Goal: Task Accomplishment & Management: Use online tool/utility

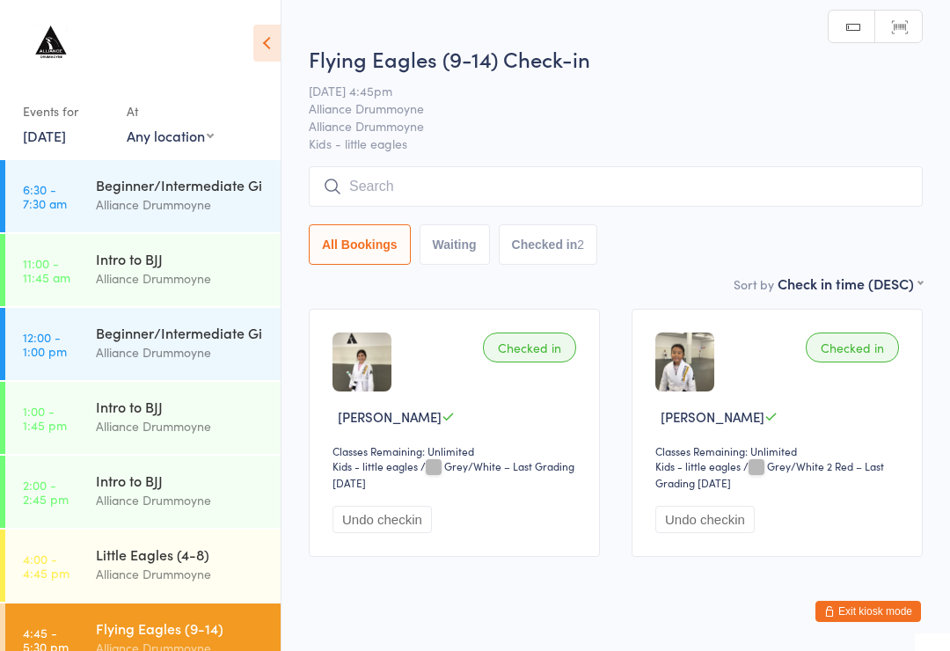
scroll to position [295, 0]
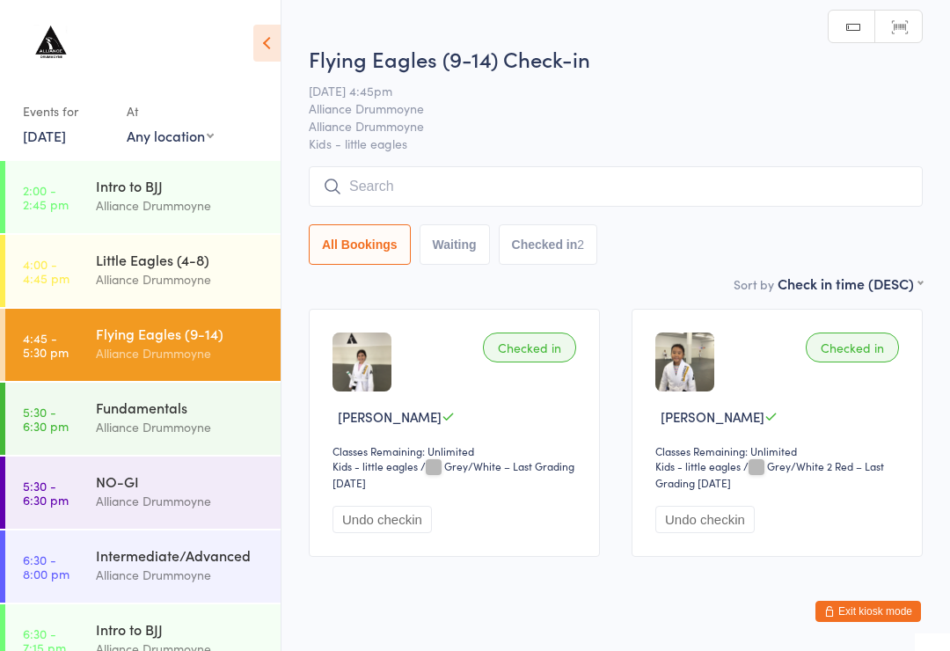
click at [369, 176] on input "search" at bounding box center [616, 186] width 614 height 40
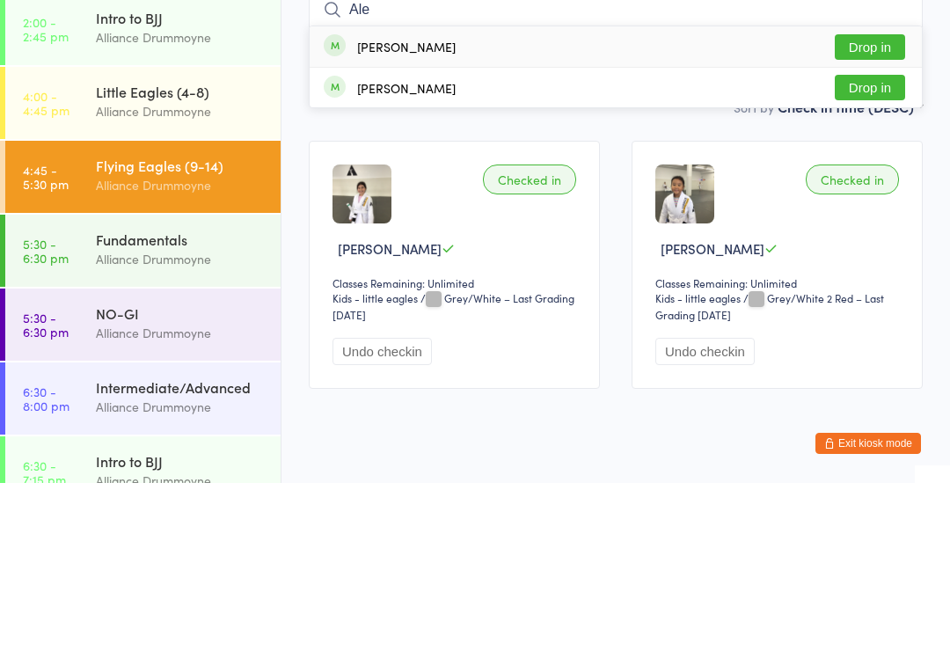
type input "Ale"
click at [430, 194] on div "[PERSON_NAME] Drop in" at bounding box center [616, 214] width 612 height 40
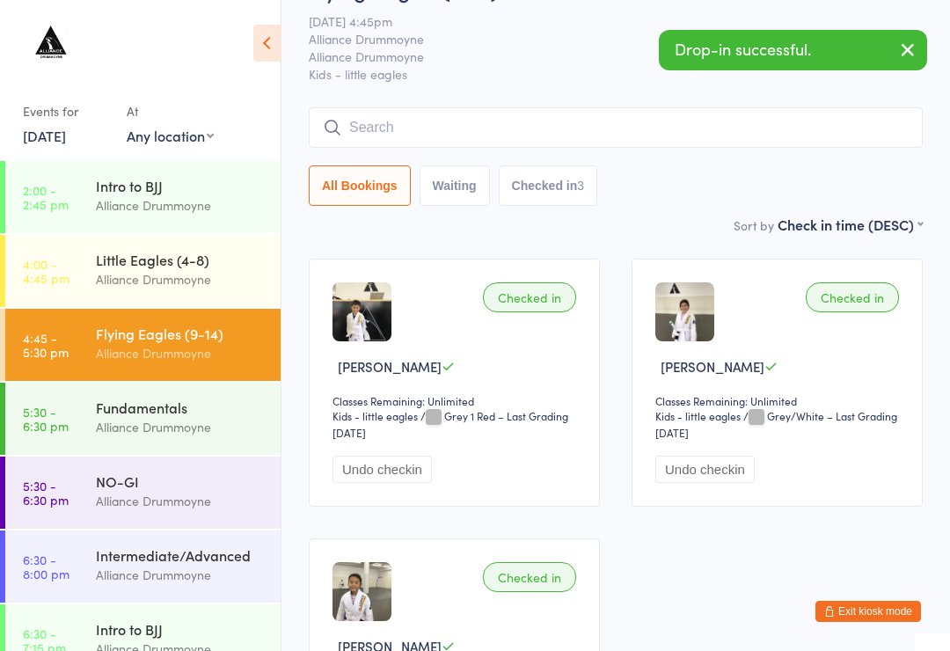
click at [715, 135] on input "search" at bounding box center [616, 127] width 614 height 40
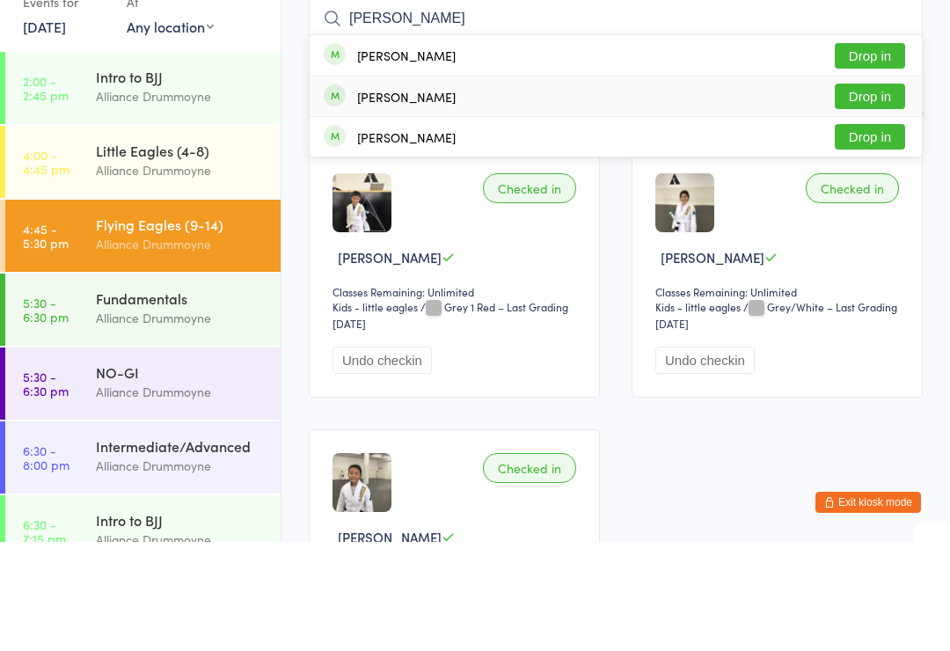
type input "[PERSON_NAME]"
click at [575, 186] on div "[PERSON_NAME] Drop in" at bounding box center [616, 206] width 612 height 40
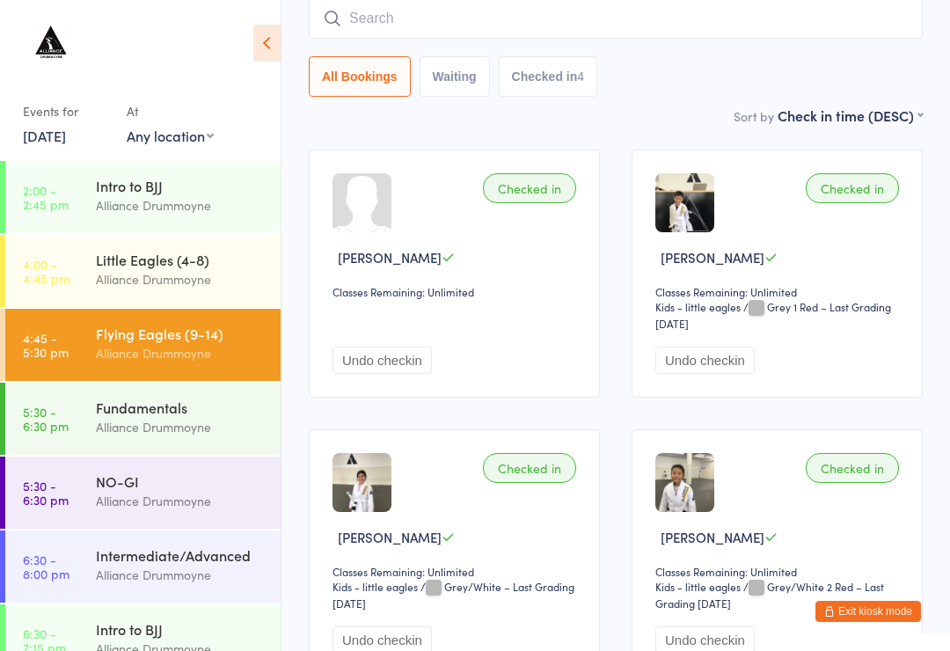
click at [658, 37] on input "search" at bounding box center [616, 18] width 614 height 40
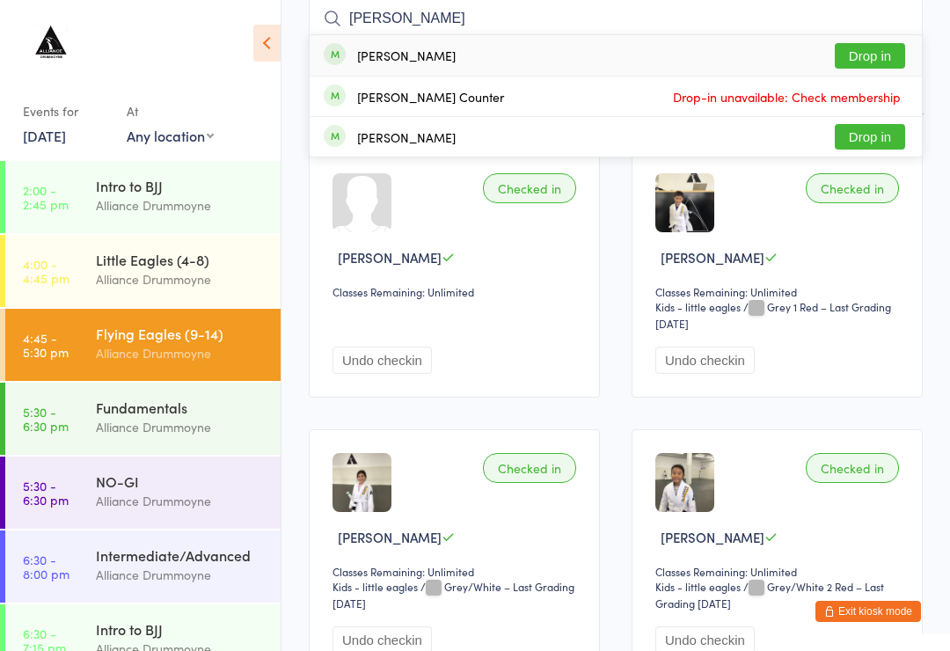
type input "[PERSON_NAME]"
click at [489, 49] on div "[PERSON_NAME] Drop in" at bounding box center [616, 55] width 612 height 40
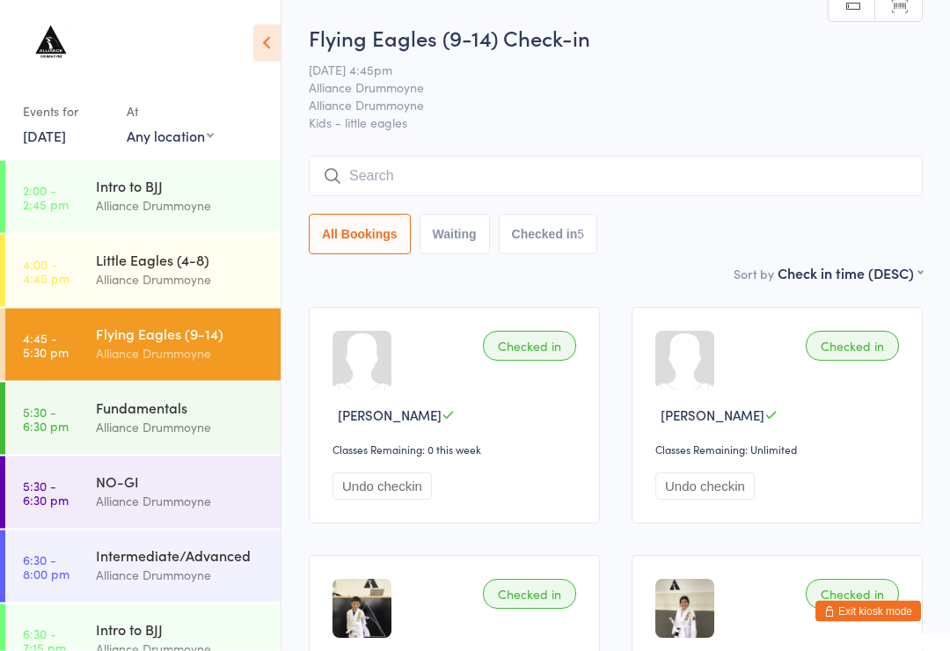
scroll to position [0, 0]
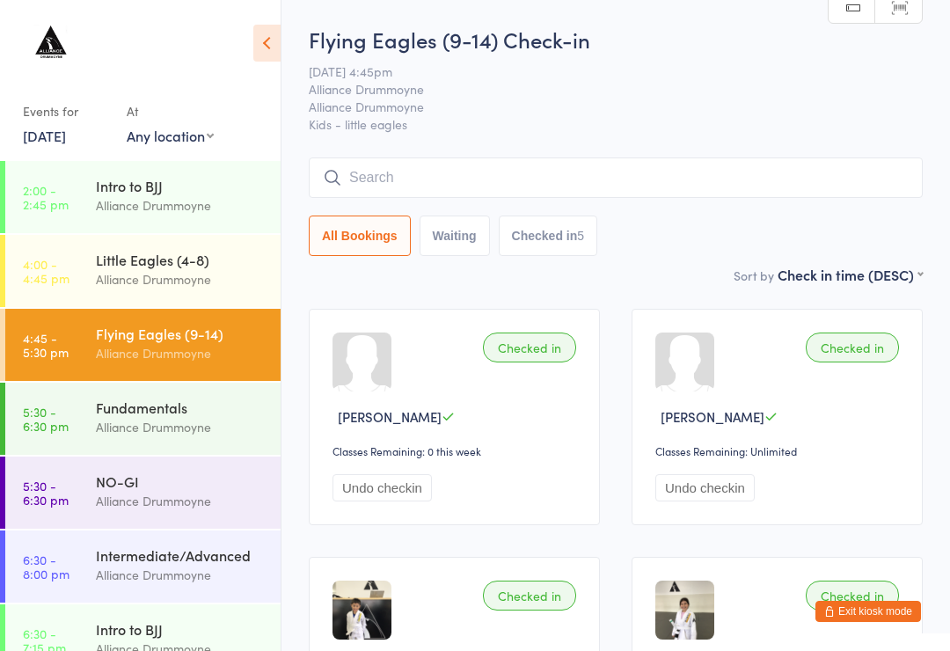
click at [826, 188] on input "search" at bounding box center [616, 177] width 614 height 40
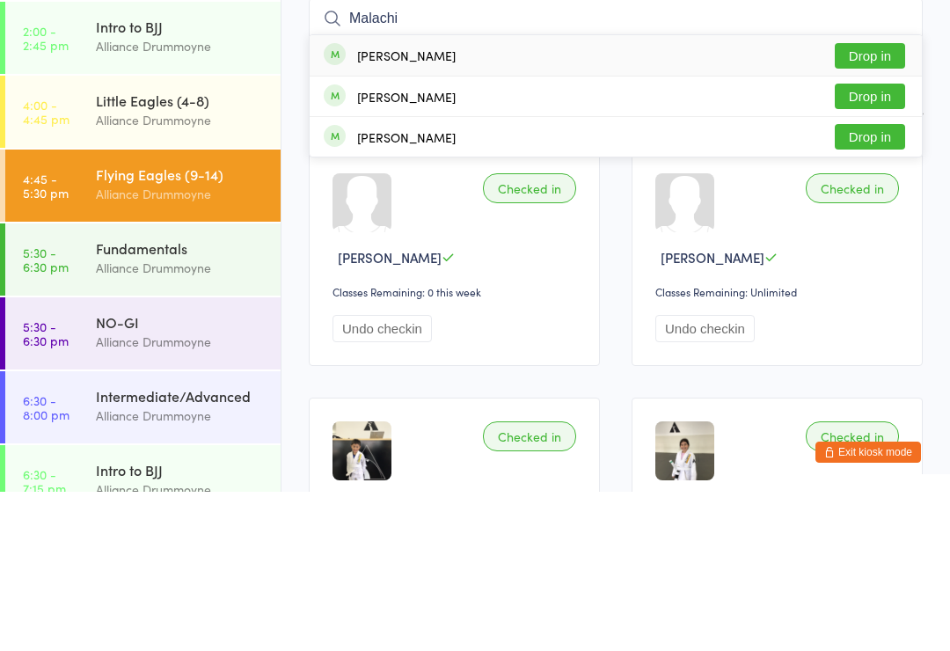
type input "Malachi"
click at [543, 194] on div "[PERSON_NAME] Drop in" at bounding box center [616, 214] width 612 height 40
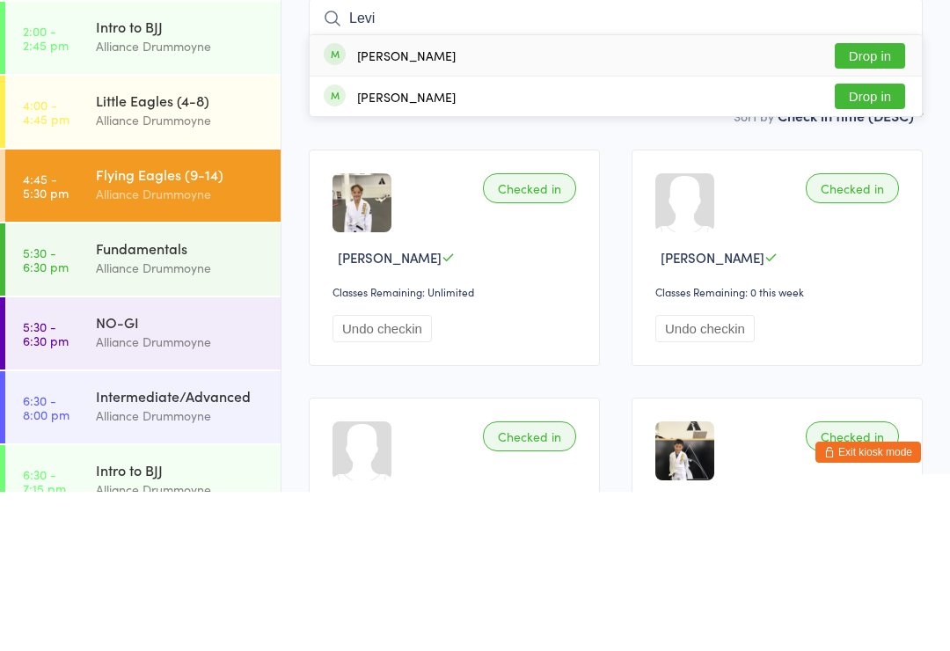
type input "Levi"
click at [480, 194] on div "[PERSON_NAME] Drop in" at bounding box center [616, 214] width 612 height 40
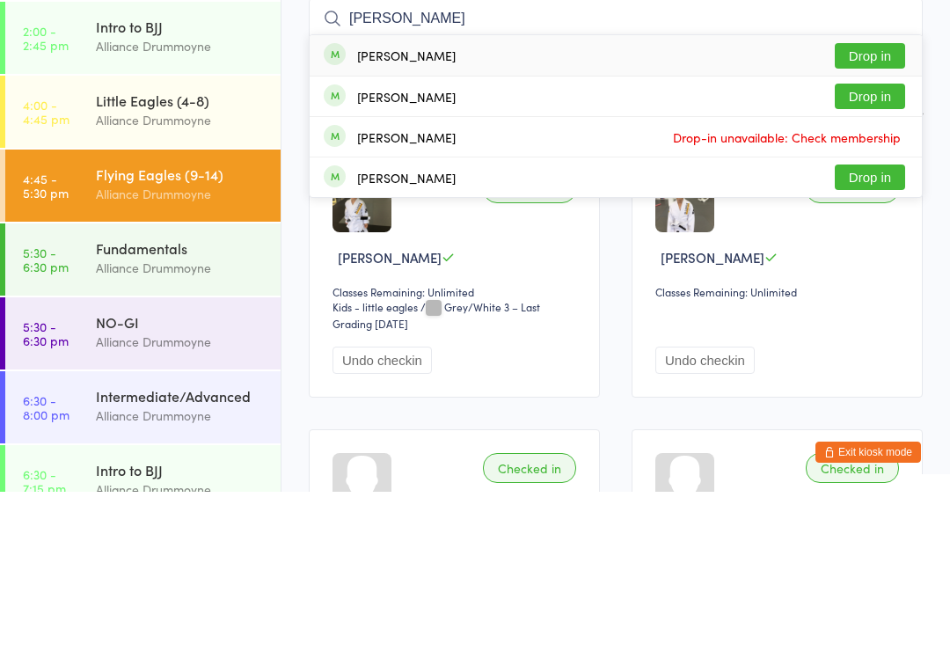
type input "[PERSON_NAME]"
click at [864, 202] on button "Drop in" at bounding box center [870, 215] width 70 height 26
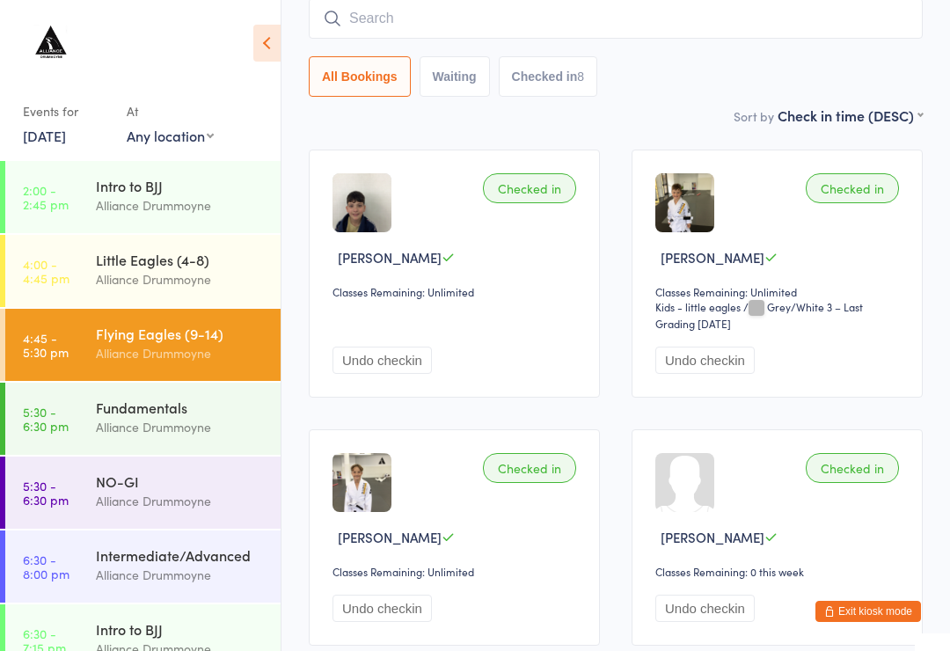
click at [563, 25] on input "search" at bounding box center [616, 18] width 614 height 40
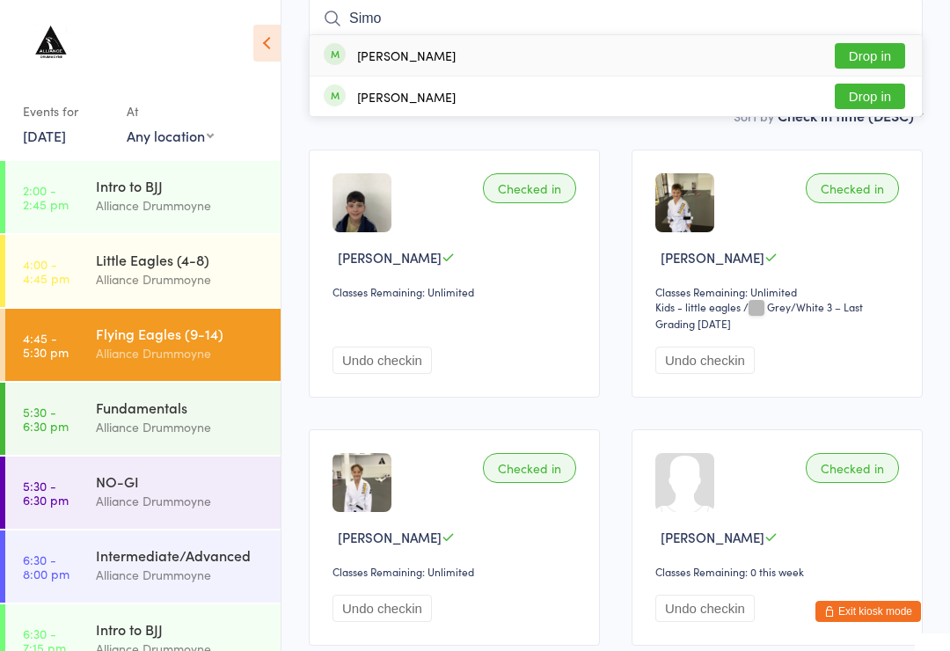
type input "Simo"
click at [622, 64] on div "[PERSON_NAME] Drop in" at bounding box center [616, 55] width 612 height 40
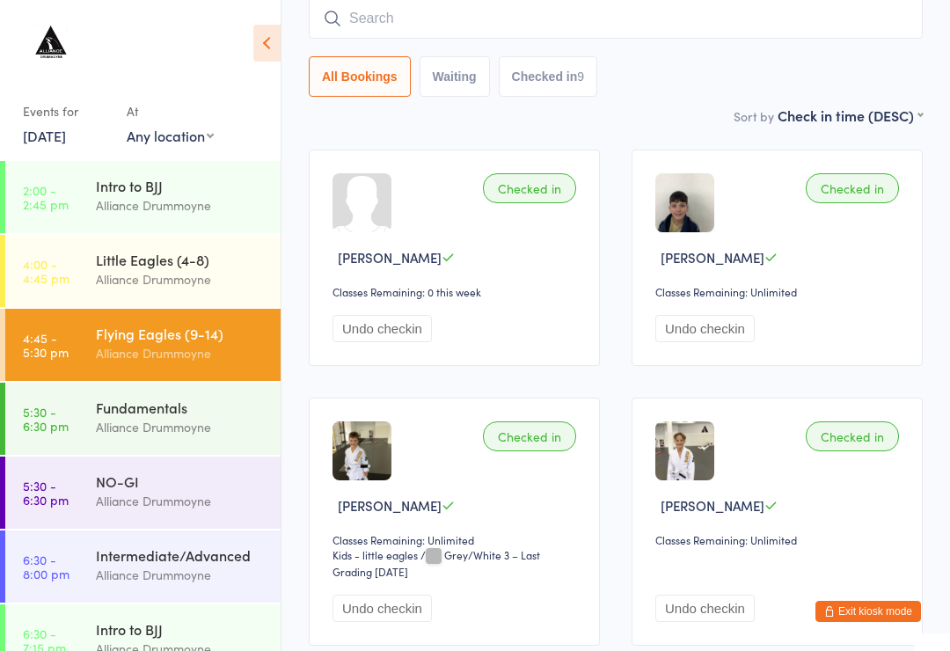
click at [363, 202] on div at bounding box center [362, 202] width 59 height 59
click at [369, 225] on div at bounding box center [362, 202] width 59 height 59
click at [541, 11] on input "search" at bounding box center [616, 18] width 614 height 40
type input "Sofia"
click at [645, 114] on div "Sort by Check in time (DESC) First name (ASC) First name (DESC) Last name (ASC)…" at bounding box center [616, 115] width 614 height 19
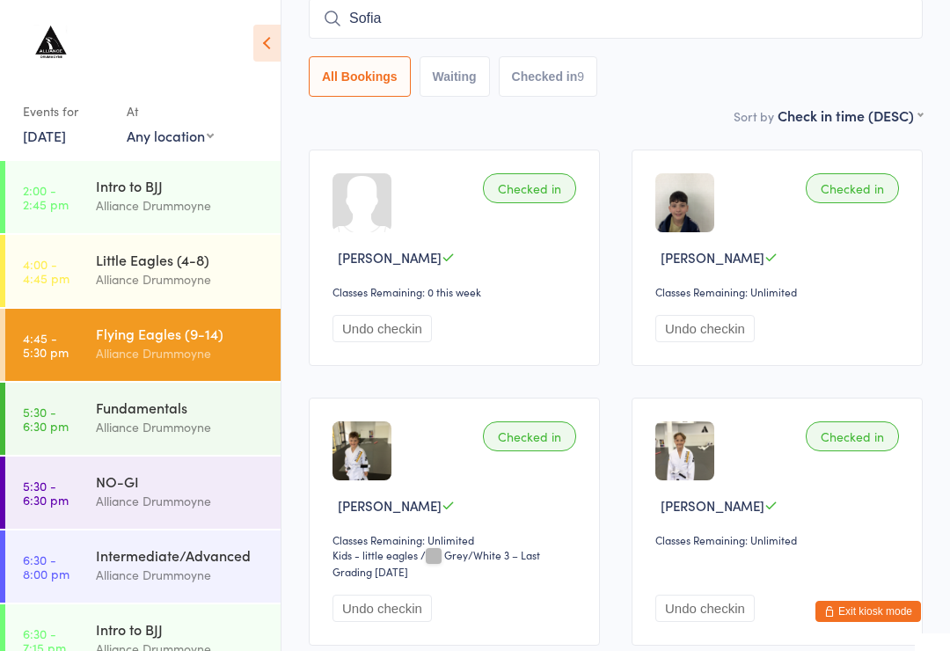
click at [198, 497] on div "Alliance Drummoyne" at bounding box center [181, 501] width 170 height 20
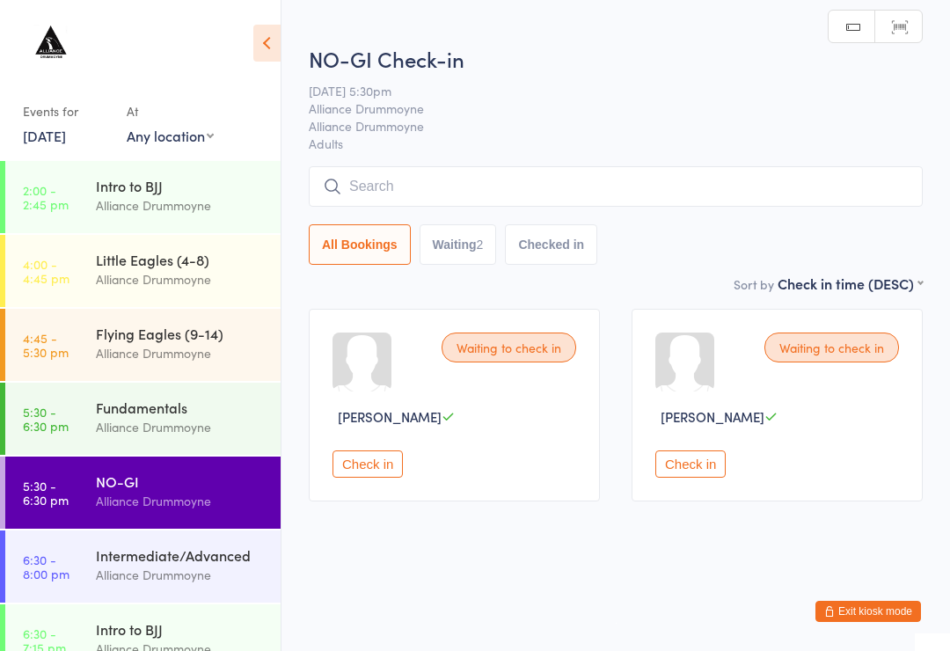
click at [807, 188] on input "search" at bounding box center [616, 186] width 614 height 40
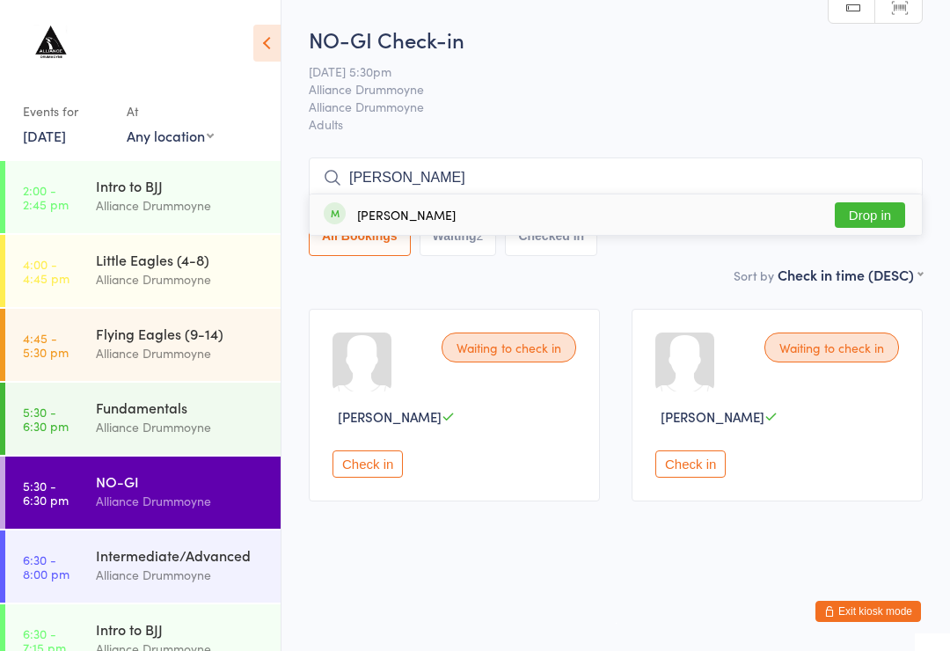
type input "[PERSON_NAME]"
click at [871, 210] on button "Drop in" at bounding box center [870, 215] width 70 height 26
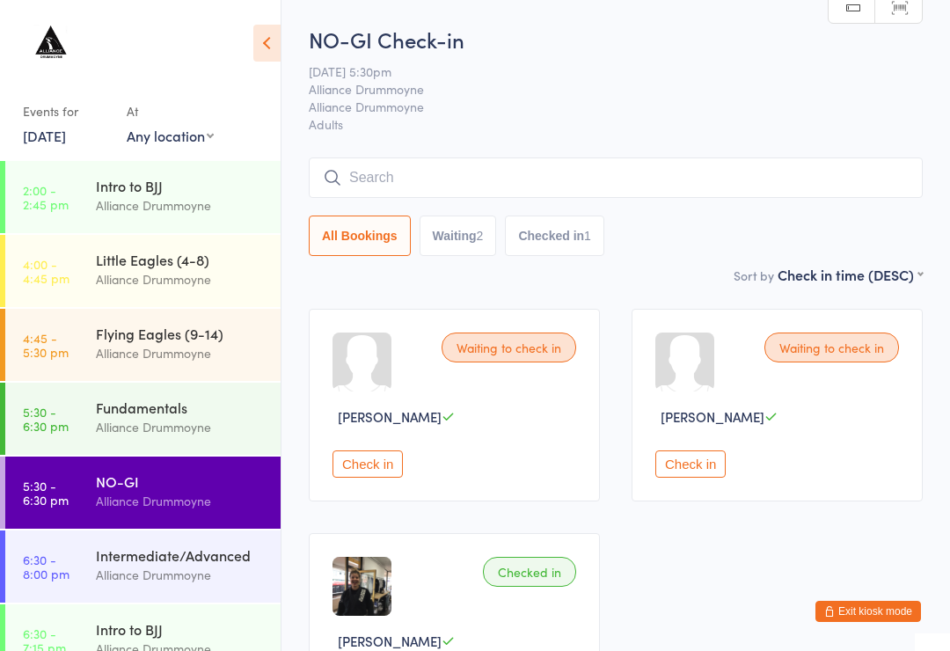
click at [535, 169] on input "search" at bounding box center [616, 177] width 614 height 40
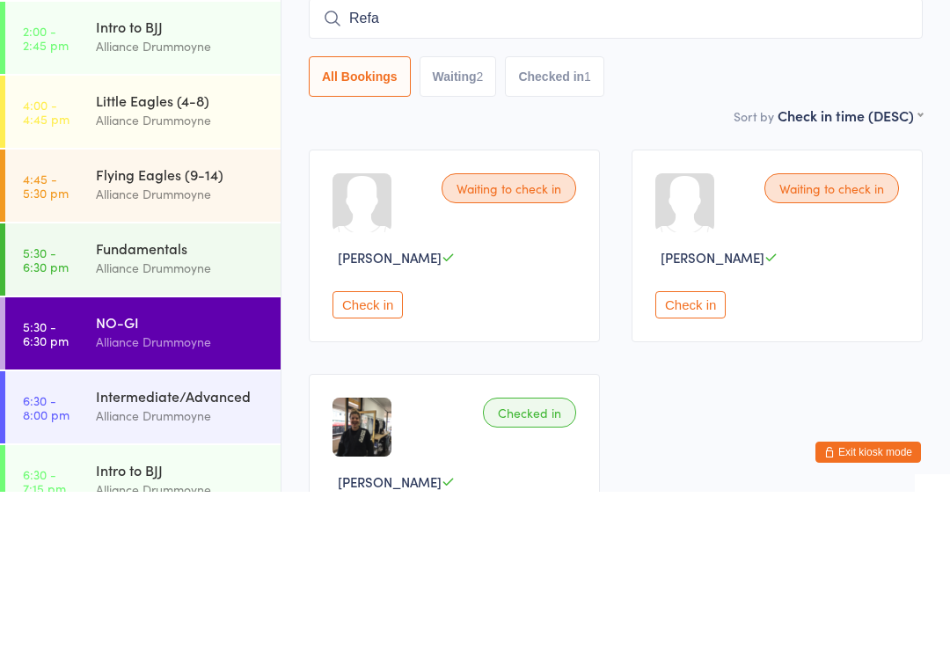
type input "Refad"
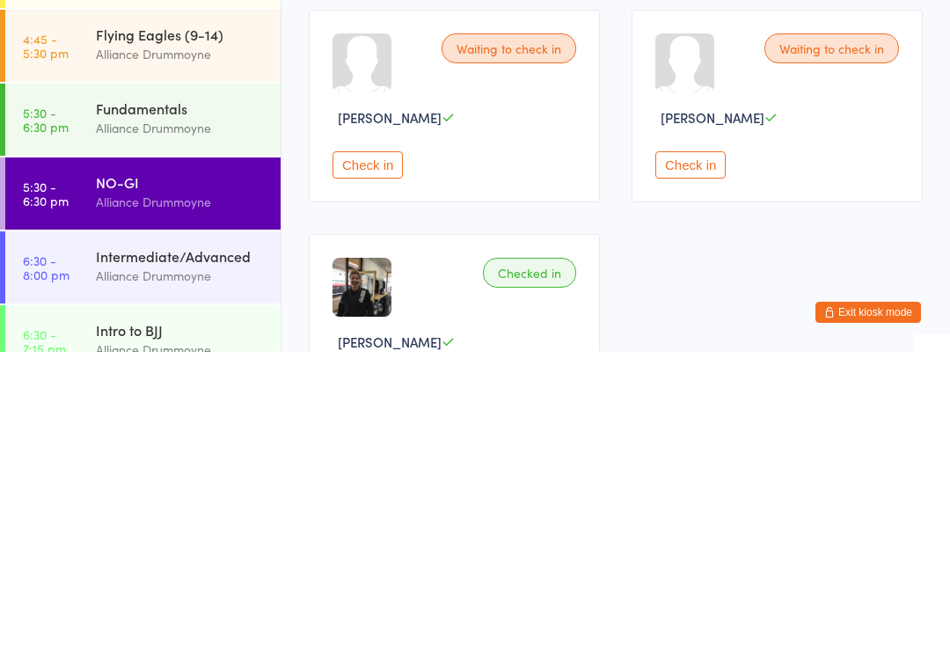
click at [131, 457] on div "NO-GI Alliance Drummoyne" at bounding box center [188, 492] width 185 height 70
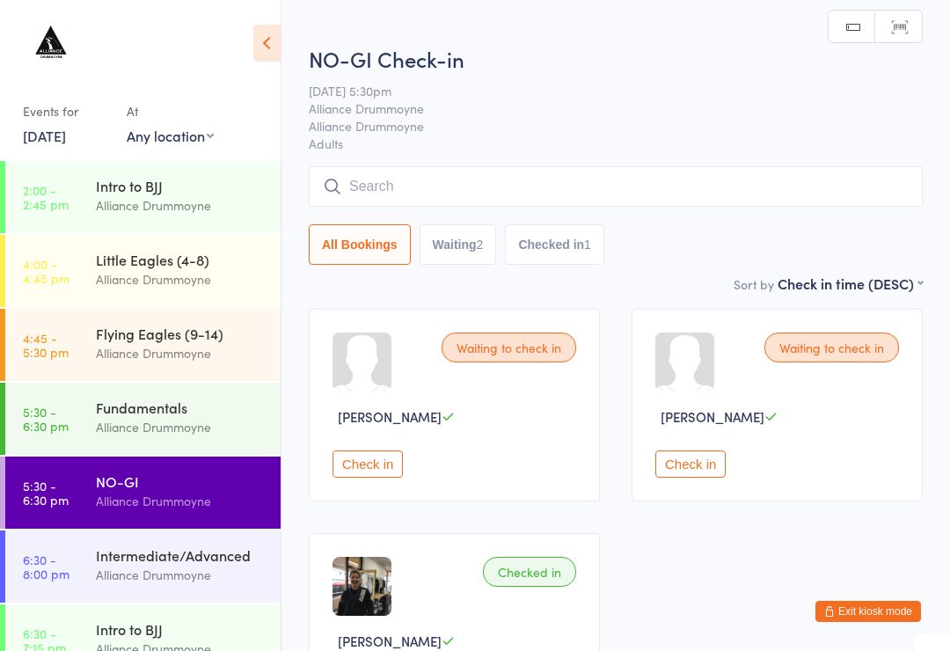
click at [114, 412] on div "Fundamentals" at bounding box center [181, 407] width 170 height 19
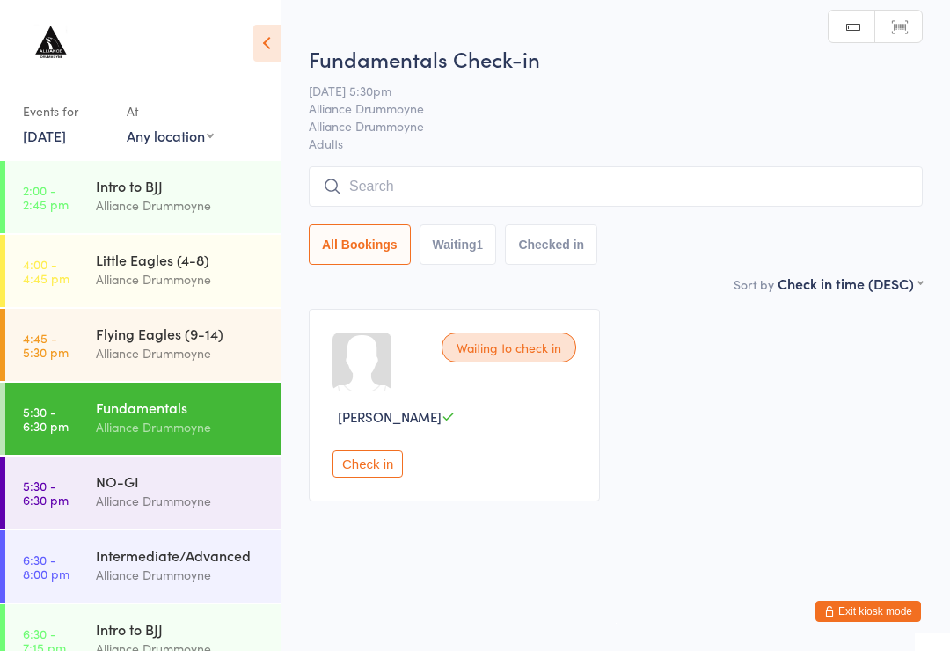
click at [499, 189] on input "search" at bounding box center [616, 186] width 614 height 40
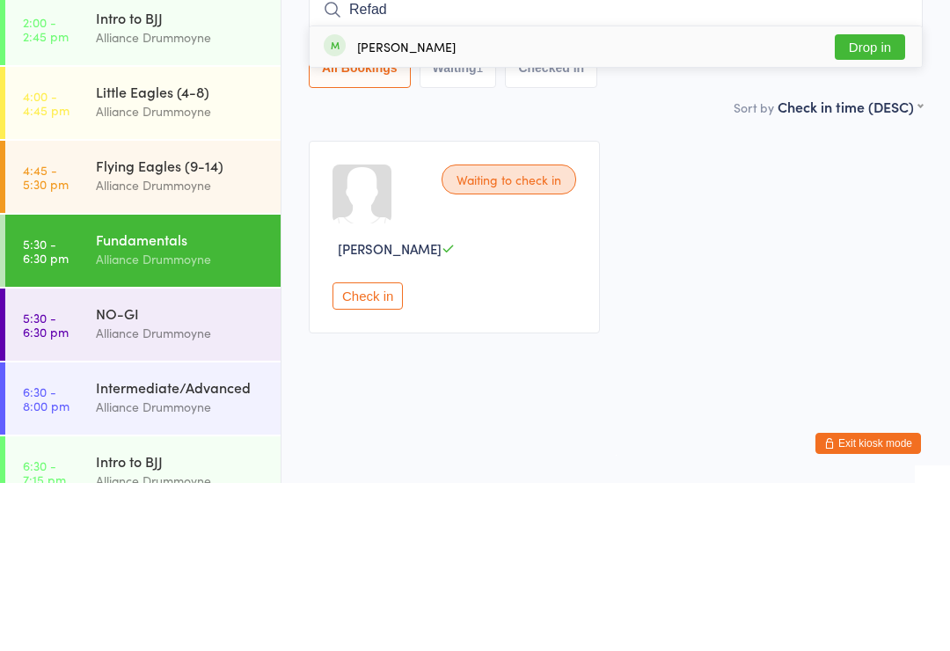
type input "Refad"
click at [512, 194] on div "[PERSON_NAME] Drop in" at bounding box center [616, 214] width 612 height 40
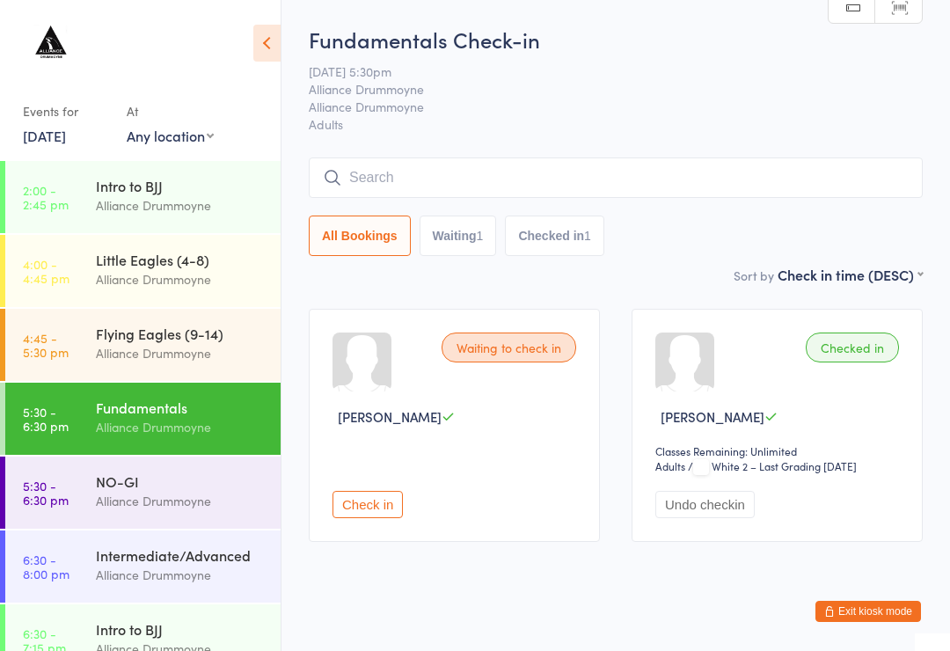
click at [268, 50] on icon at bounding box center [266, 43] width 27 height 37
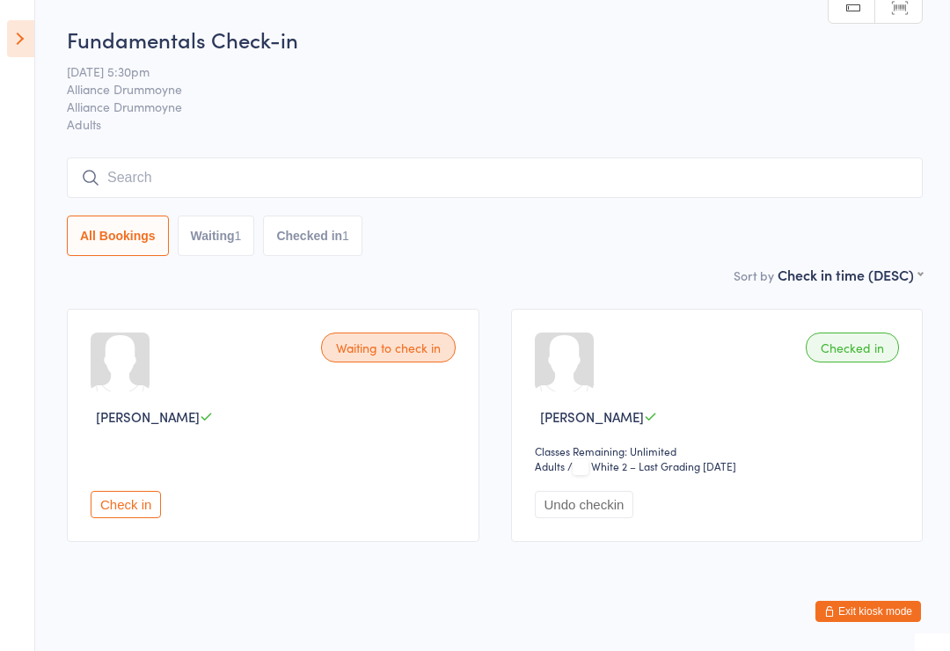
click at [12, 30] on icon at bounding box center [20, 38] width 27 height 37
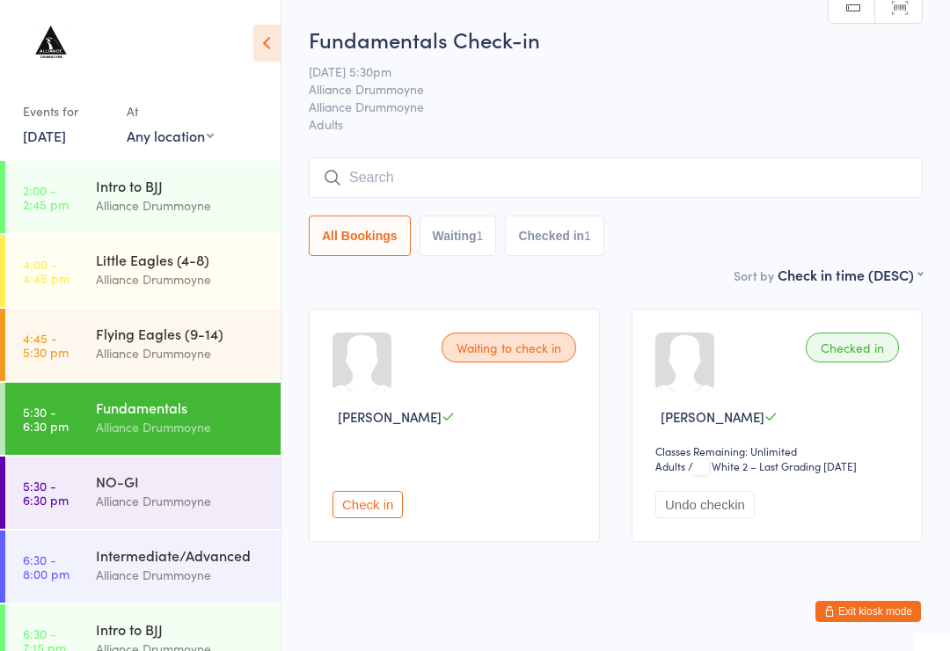
click at [211, 490] on div "NO-GI" at bounding box center [181, 481] width 170 height 19
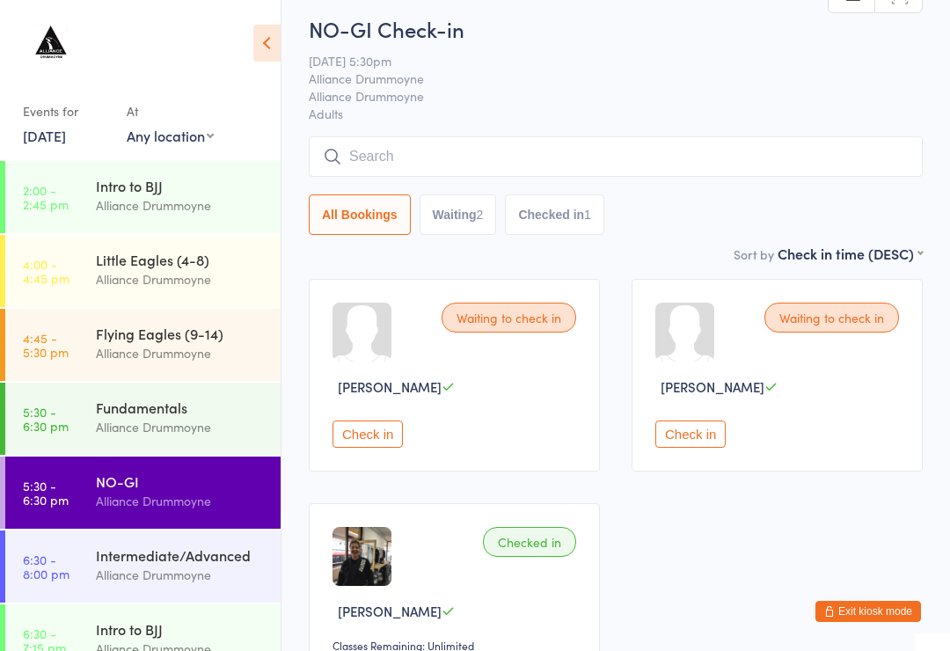
scroll to position [35, 0]
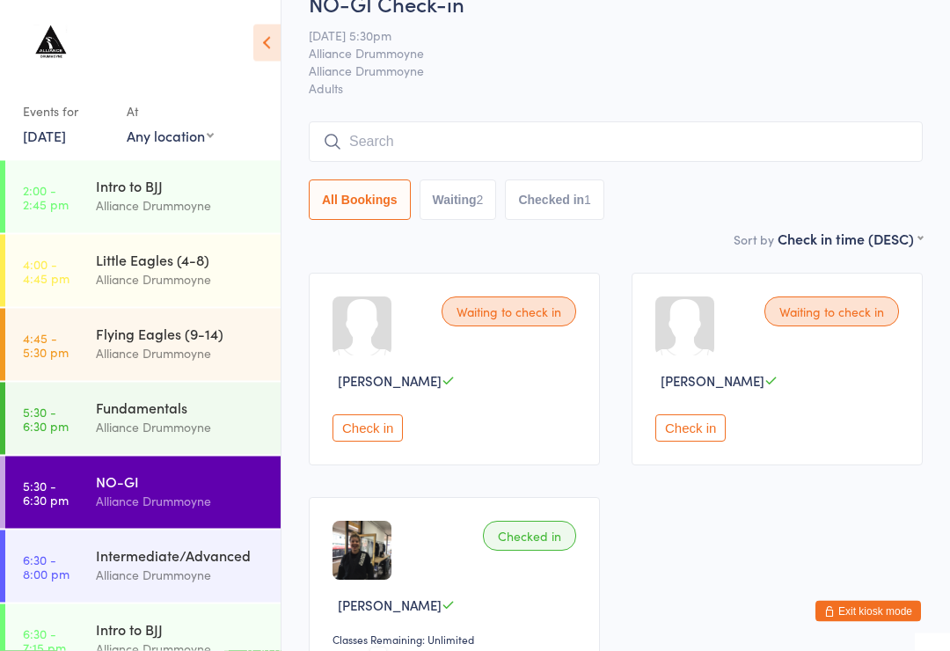
click at [735, 129] on input "search" at bounding box center [616, 142] width 614 height 40
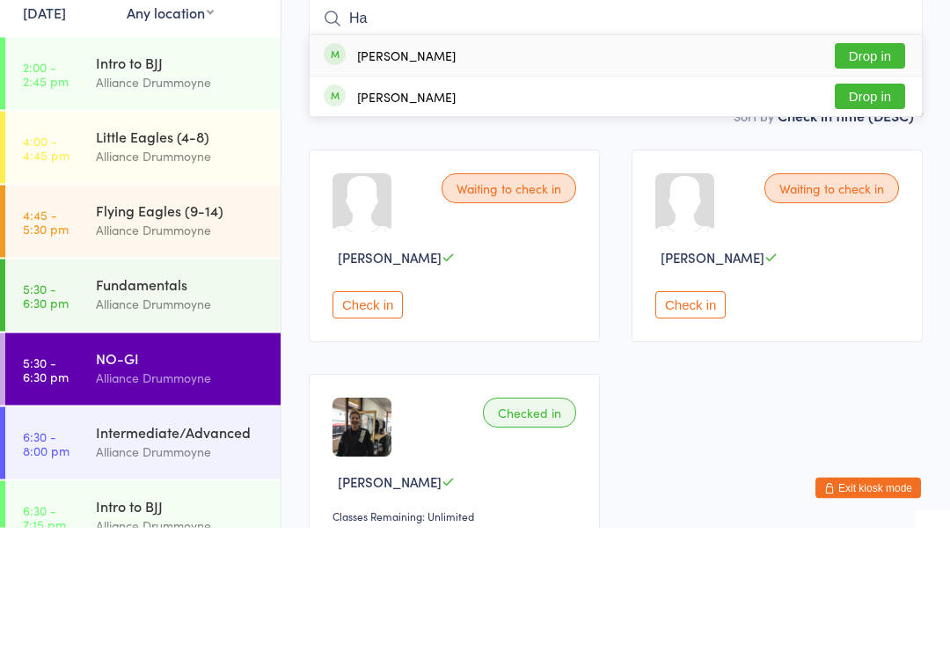
type input "Ha"
click at [869, 167] on button "Drop in" at bounding box center [870, 180] width 70 height 26
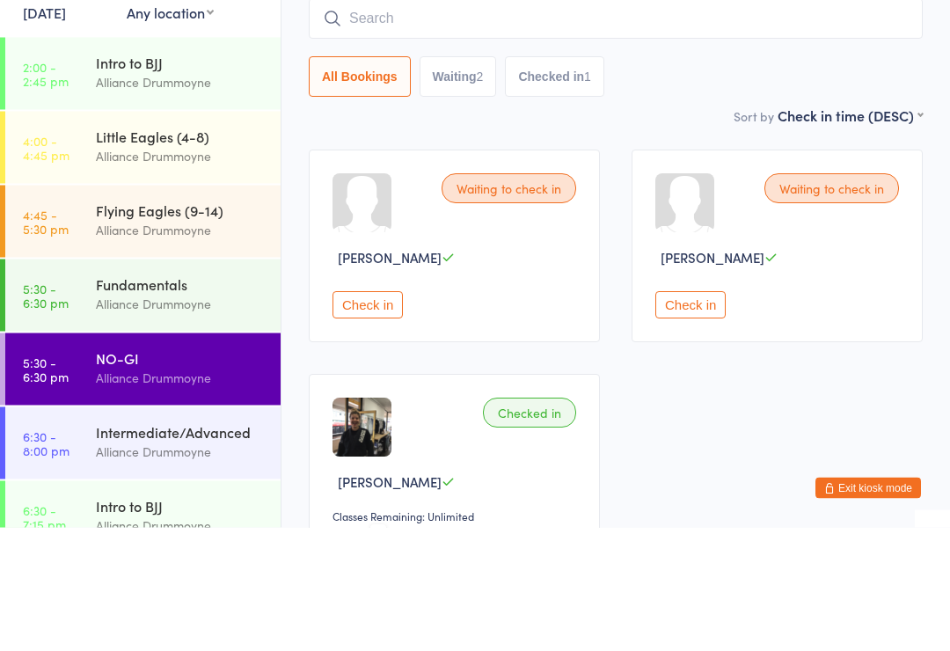
scroll to position [159, 0]
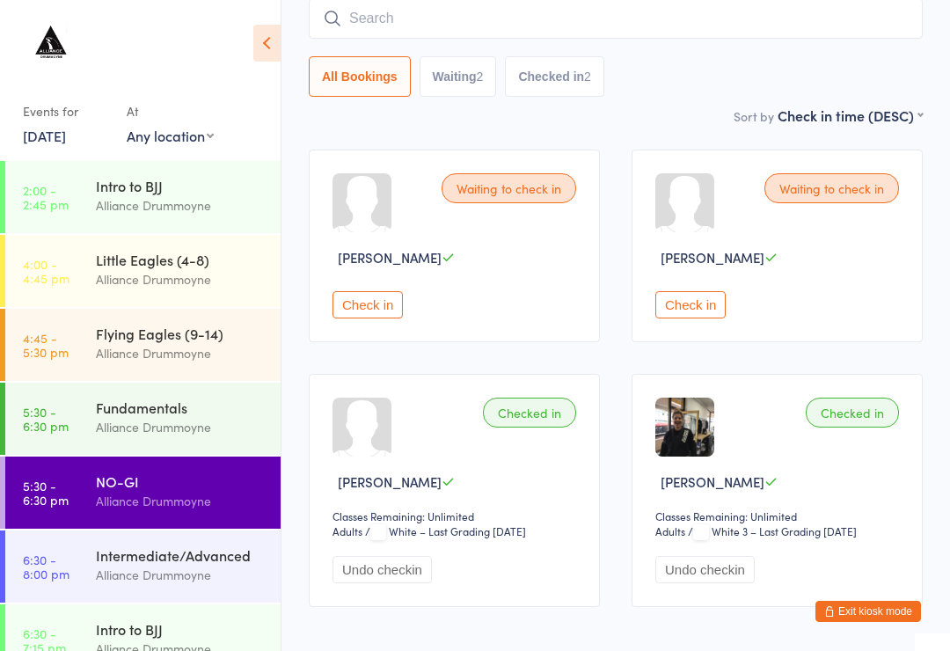
click at [808, 261] on div "[PERSON_NAME]" at bounding box center [780, 257] width 249 height 18
click at [701, 28] on input "search" at bounding box center [616, 18] width 614 height 40
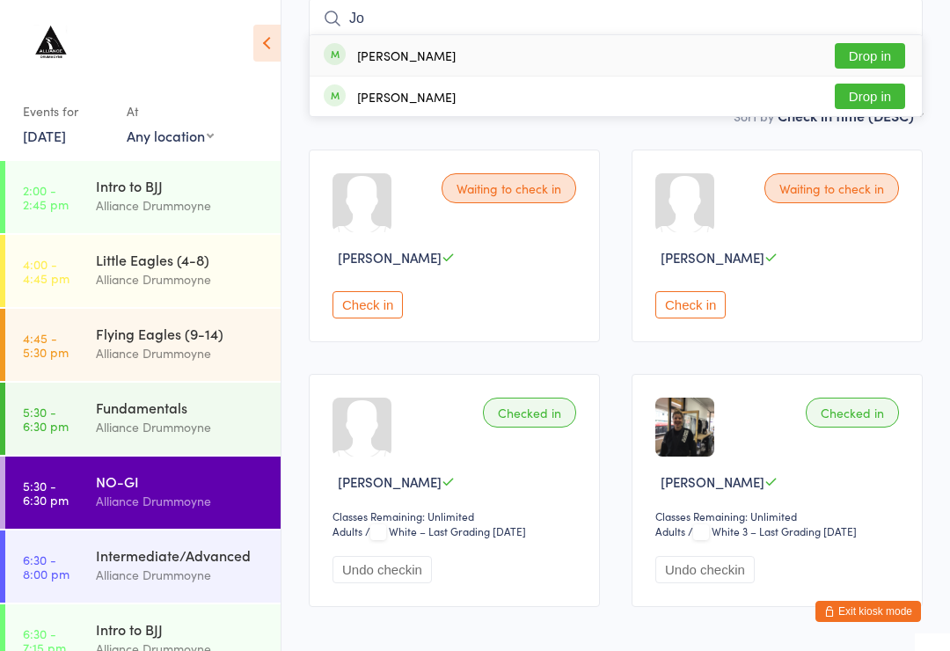
type input "Jo"
click at [856, 53] on button "Drop in" at bounding box center [870, 56] width 70 height 26
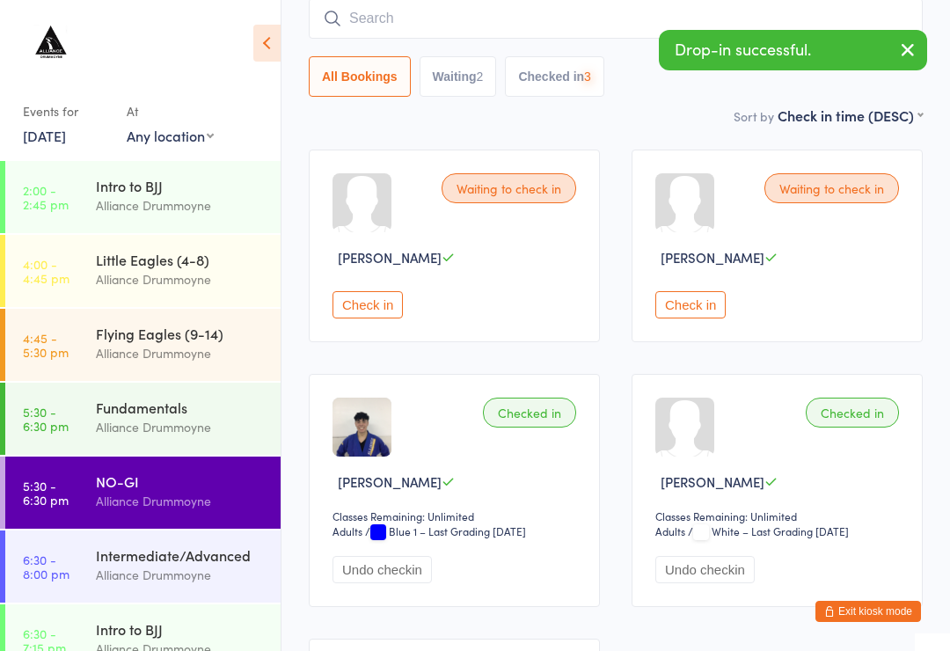
click at [443, 30] on input "search" at bounding box center [616, 18] width 614 height 40
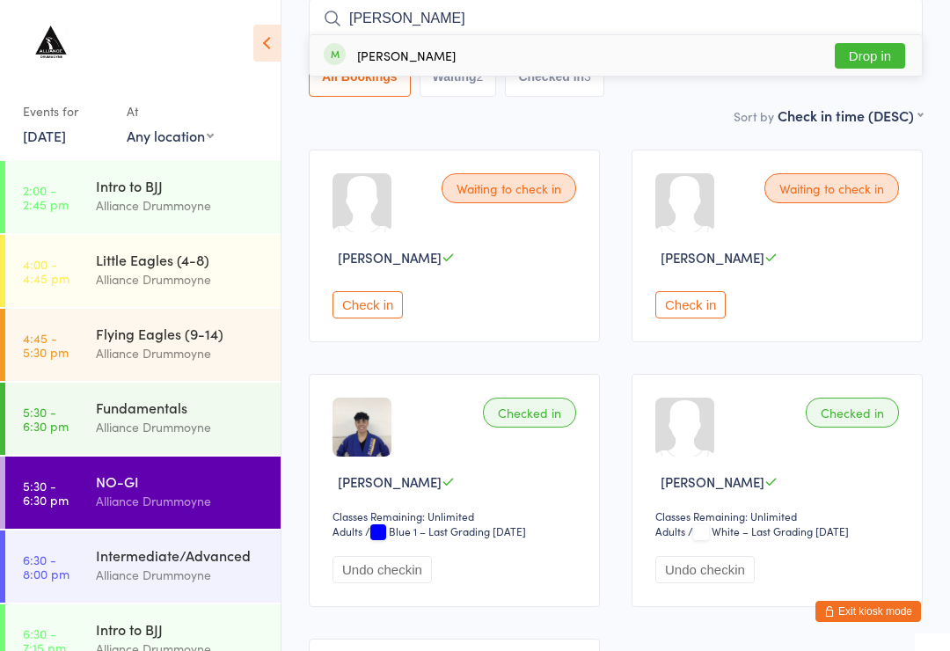
type input "[PERSON_NAME]"
click at [881, 62] on button "Drop in" at bounding box center [870, 56] width 70 height 26
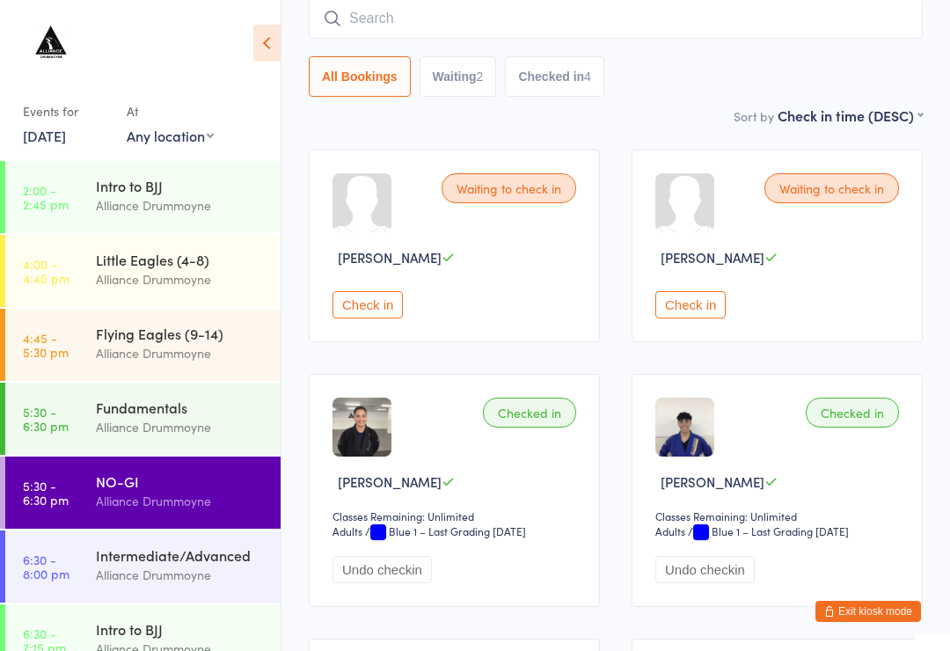
click at [187, 422] on div "Alliance Drummoyne" at bounding box center [181, 427] width 170 height 20
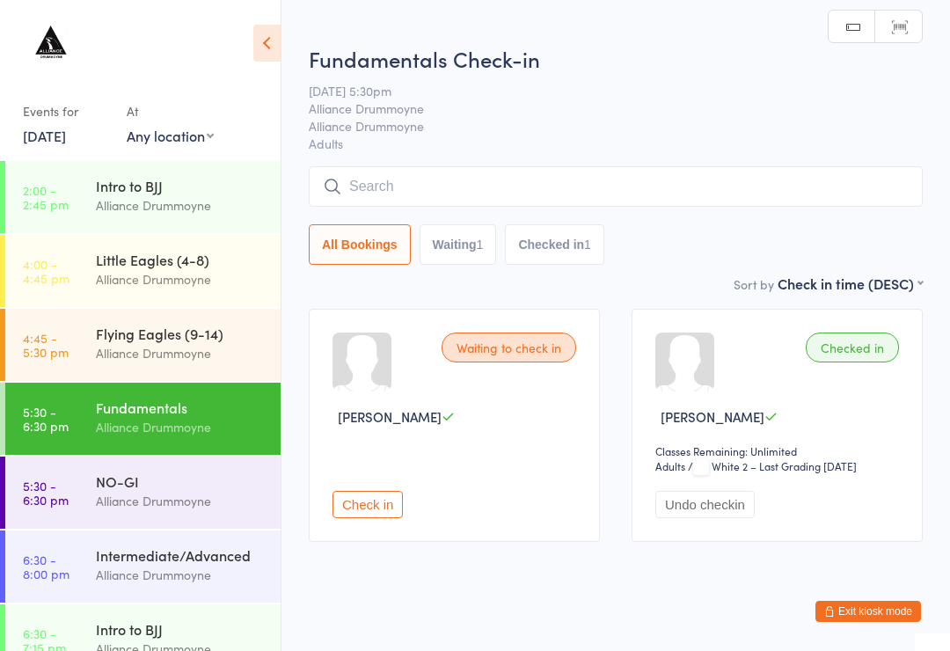
click at [809, 195] on input "search" at bounding box center [616, 186] width 614 height 40
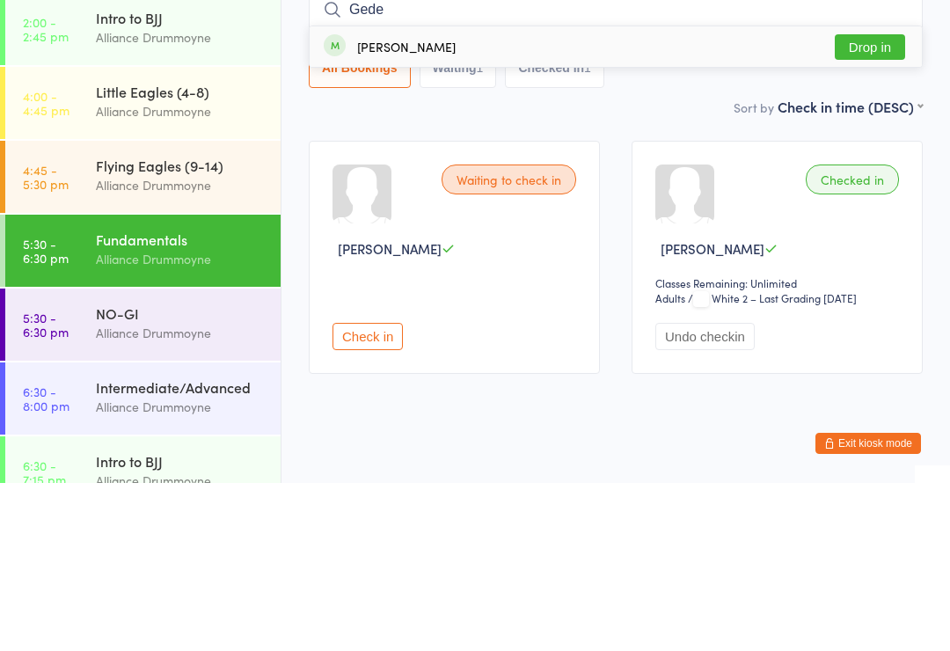
type input "Gede"
click at [875, 202] on button "Drop in" at bounding box center [870, 215] width 70 height 26
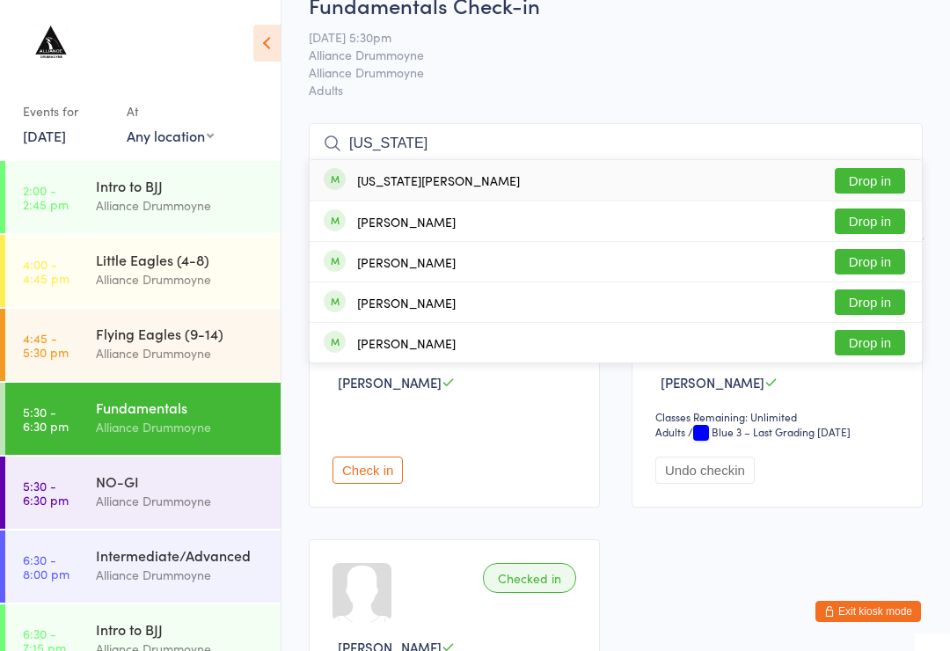
type input "[US_STATE]"
click at [873, 177] on button "Drop in" at bounding box center [870, 181] width 70 height 26
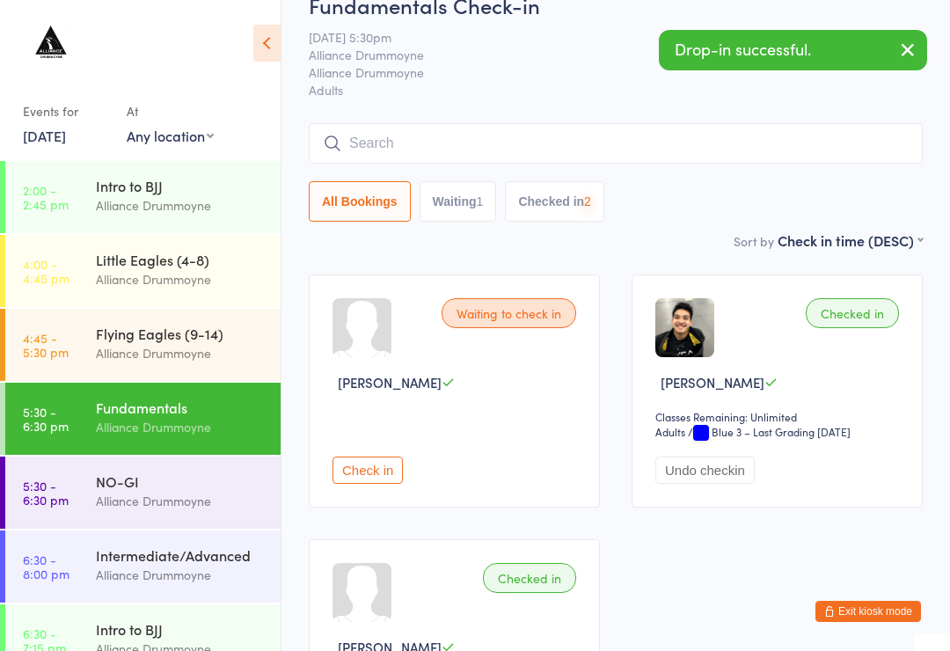
click at [909, 87] on span "Adults" at bounding box center [616, 90] width 614 height 18
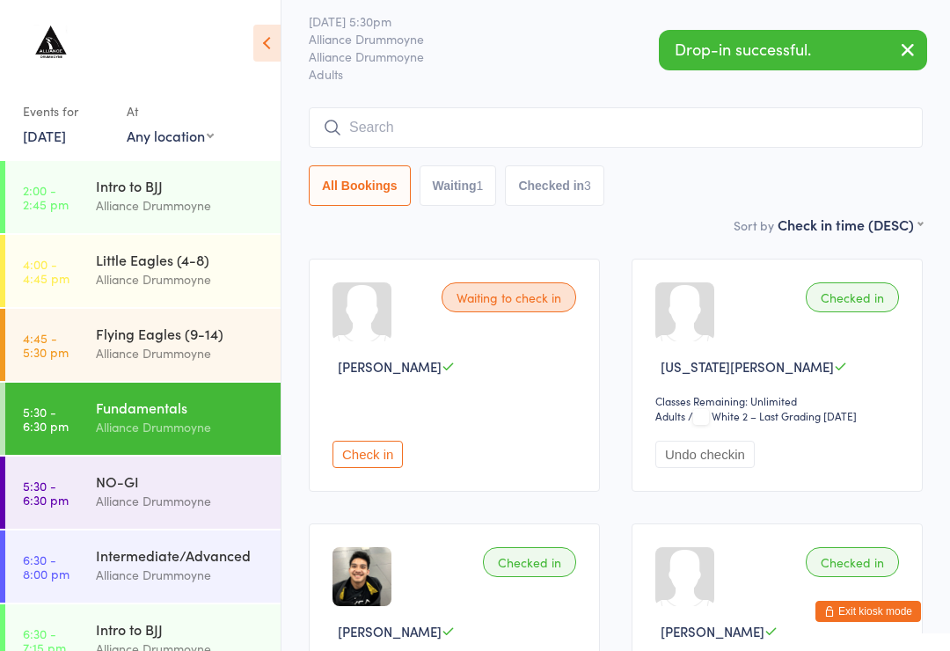
scroll to position [0, 0]
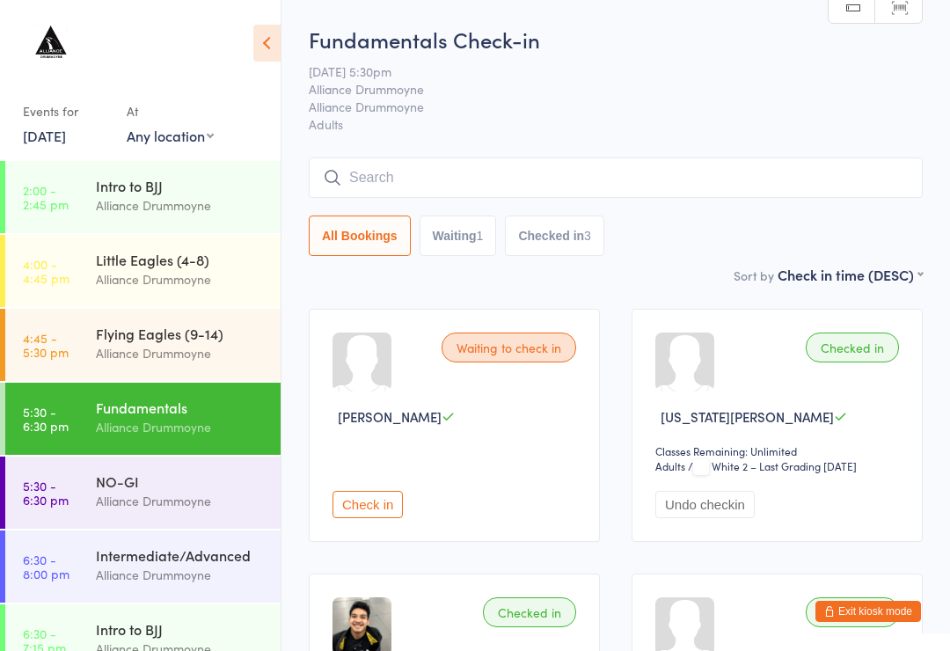
click at [663, 180] on input "search" at bounding box center [616, 177] width 614 height 40
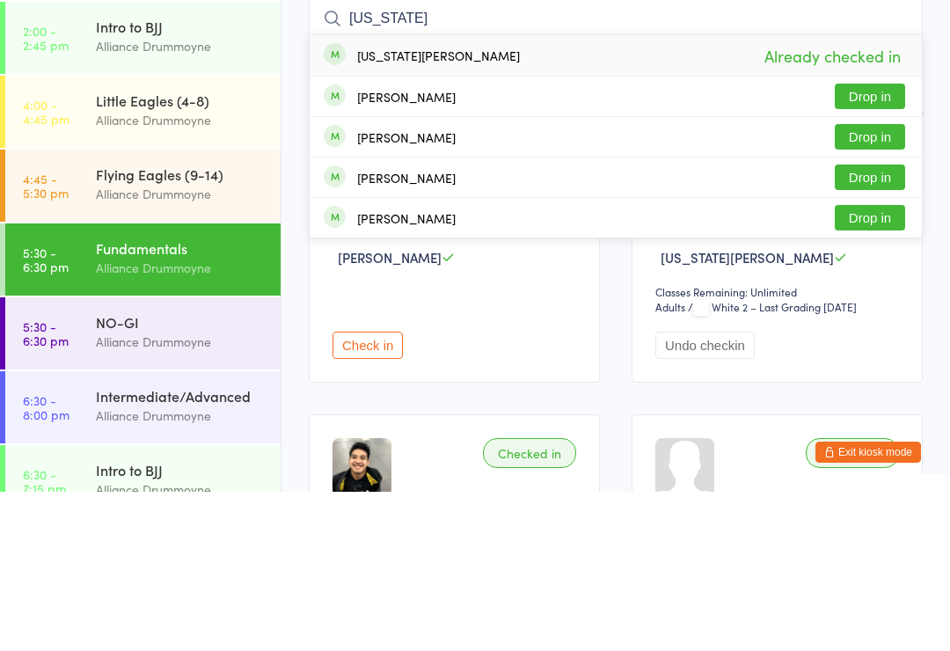
type input "[US_STATE]"
click at [724, 194] on div "[US_STATE][PERSON_NAME] Already checked in" at bounding box center [616, 214] width 612 height 40
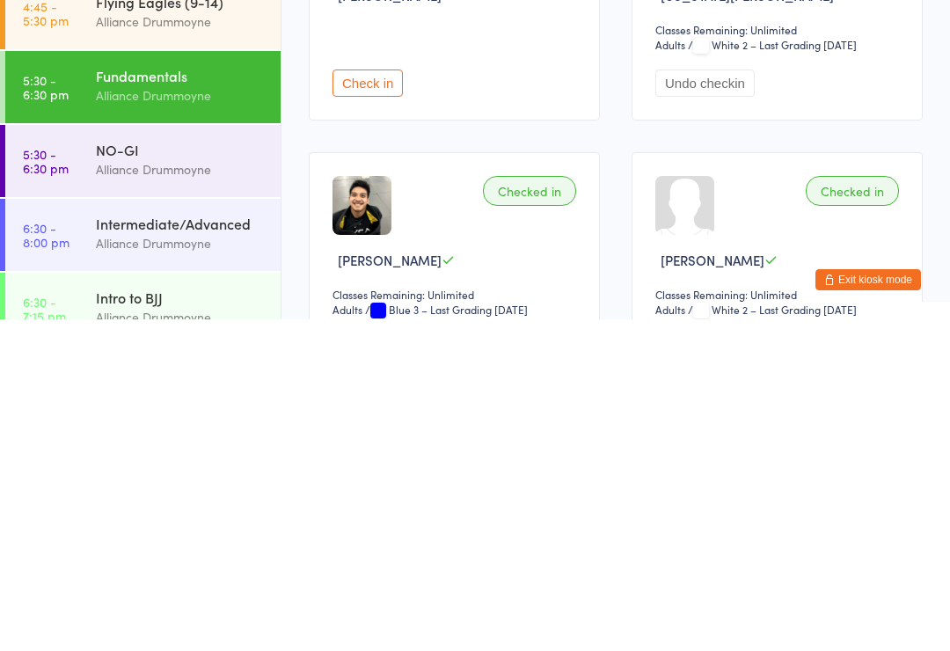
scroll to position [304, 0]
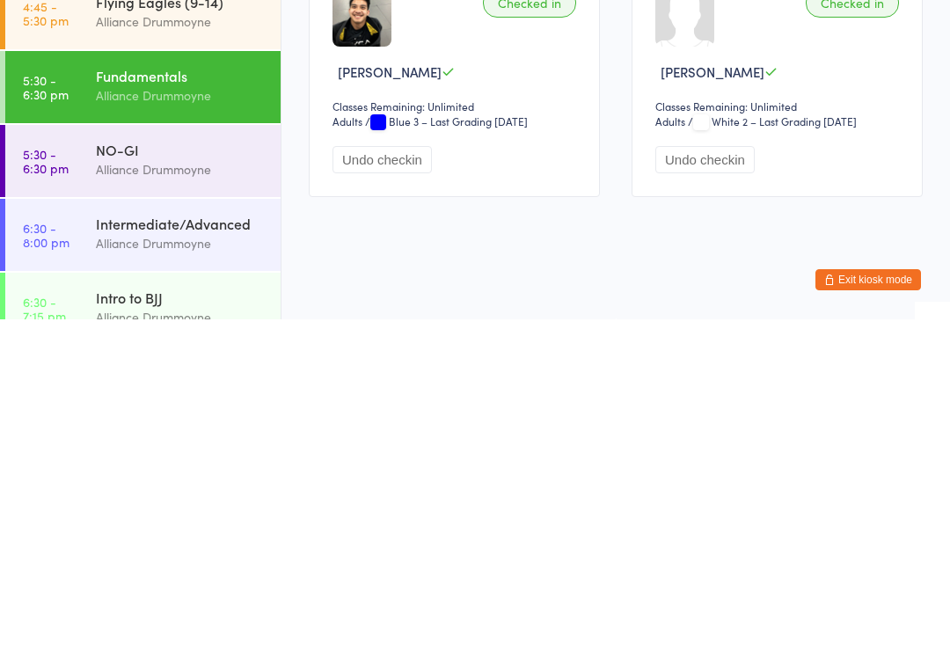
click at [91, 457] on link "5:30 - 6:30 pm NO-GI Alliance Drummoyne" at bounding box center [142, 493] width 275 height 72
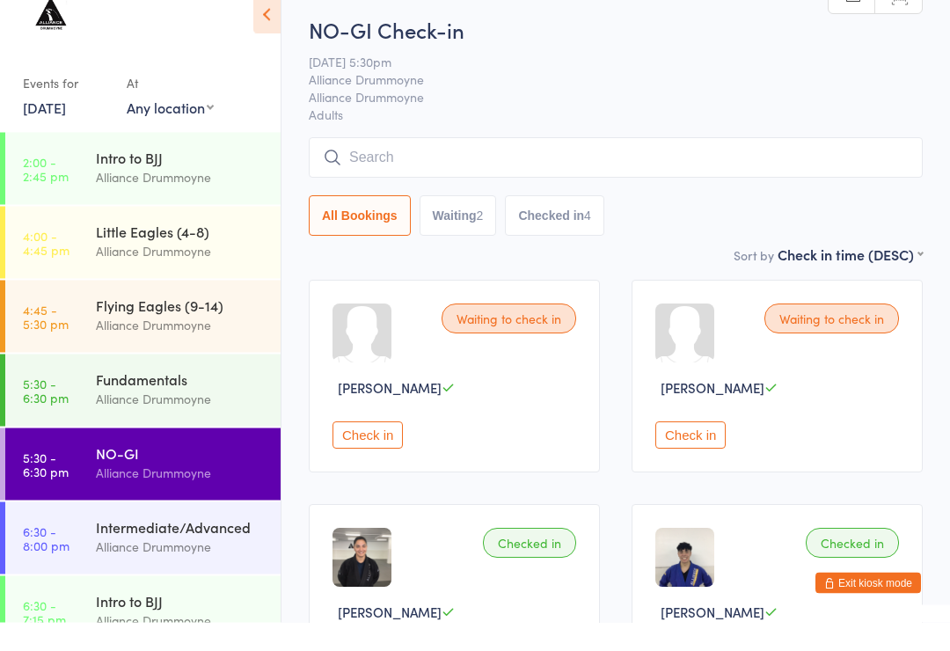
type input "Q"
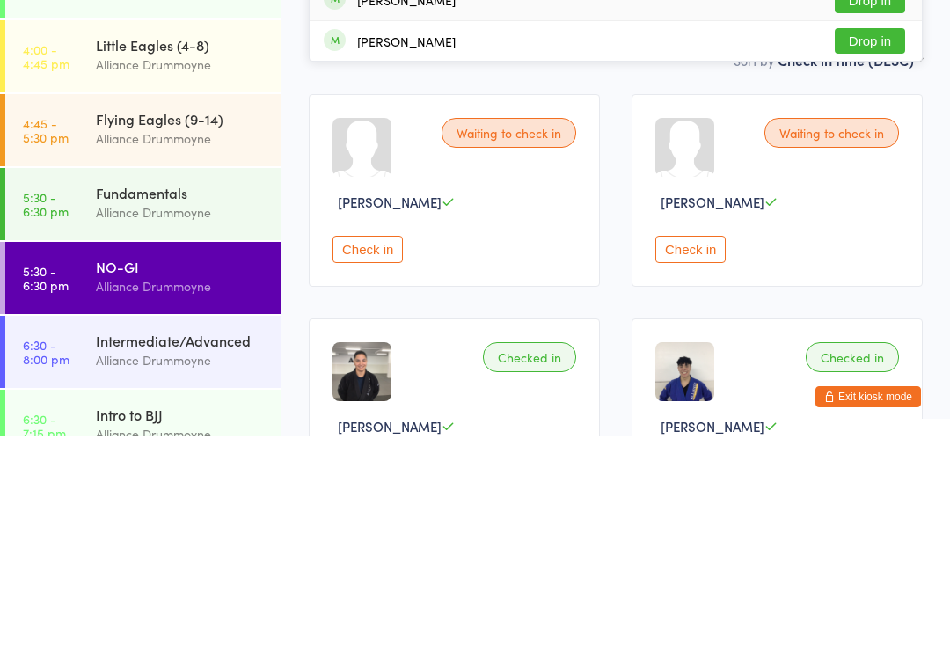
type input "Wil"
click at [362, 450] on button "Check in" at bounding box center [368, 463] width 70 height 27
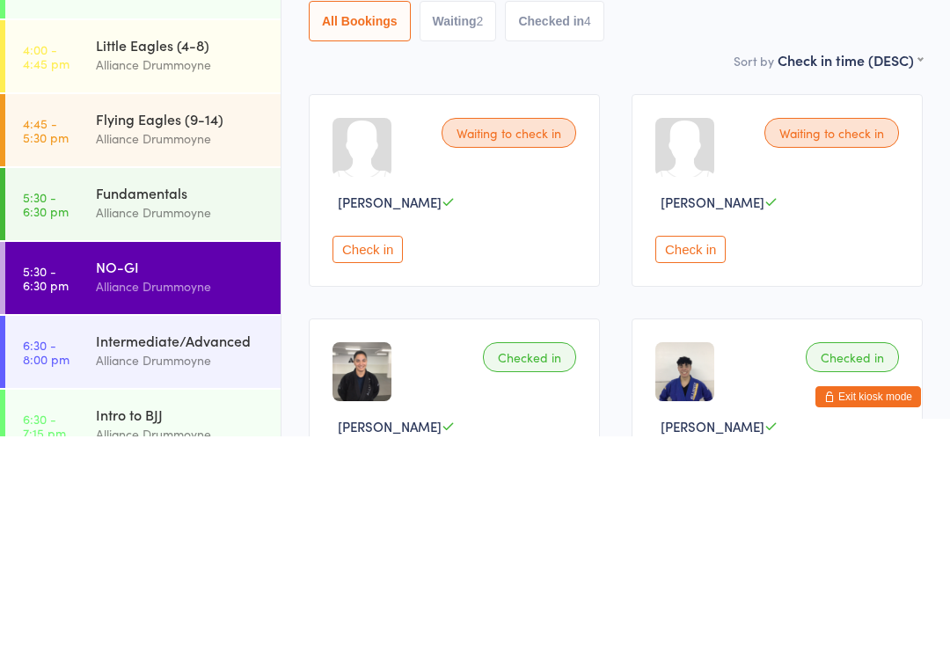
scroll to position [215, 0]
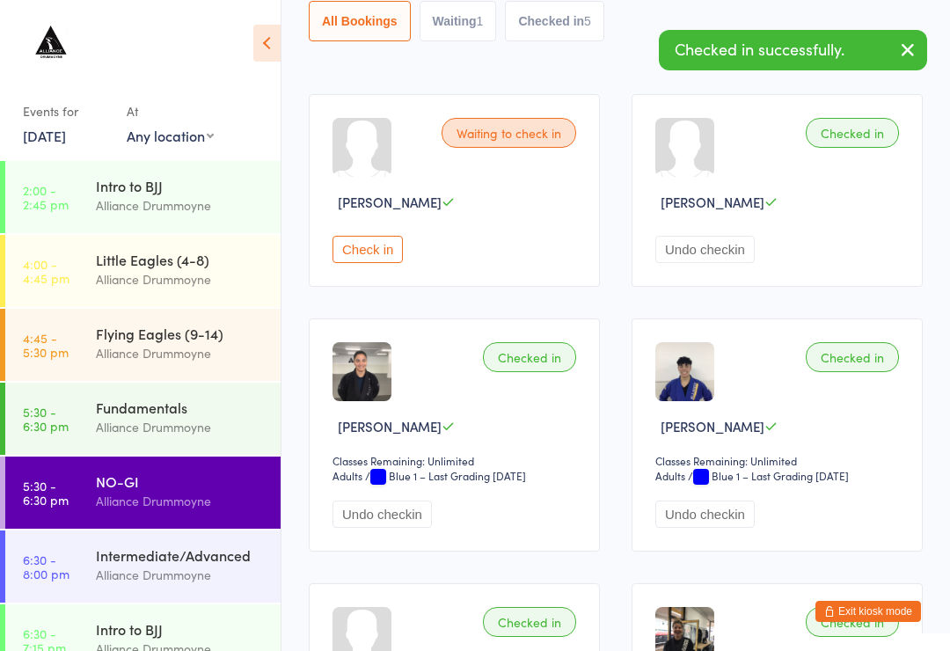
click at [363, 252] on button "Check in" at bounding box center [368, 249] width 70 height 27
